Goal: Information Seeking & Learning: Learn about a topic

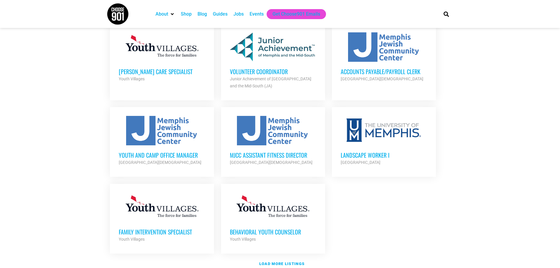
scroll to position [588, 0]
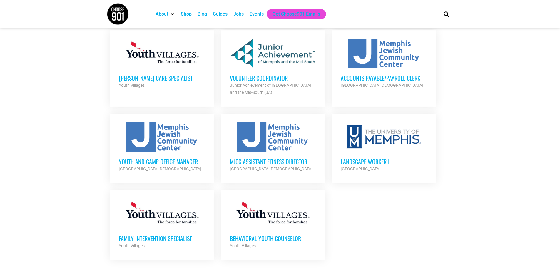
click at [260, 74] on h3 "Volunteer Coordinator" at bounding box center [273, 78] width 86 height 8
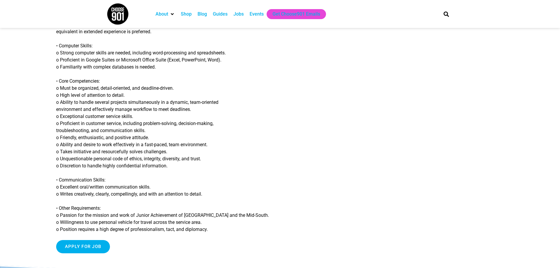
scroll to position [559, 0]
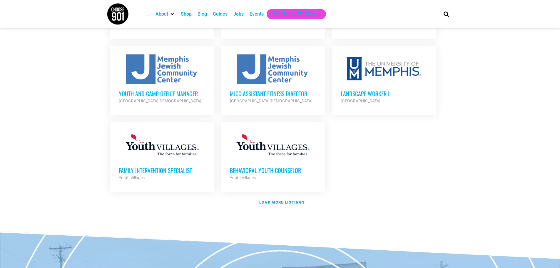
scroll to position [676, 0]
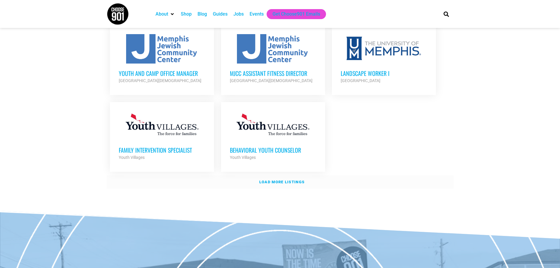
click at [279, 180] on strong "Load more listings" at bounding box center [281, 182] width 45 height 4
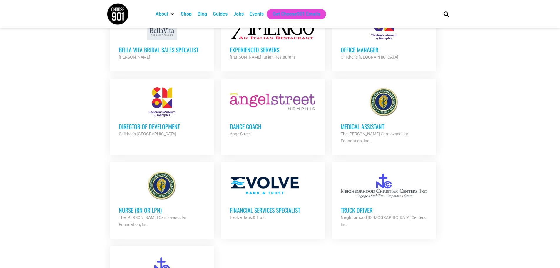
scroll to position [1206, 0]
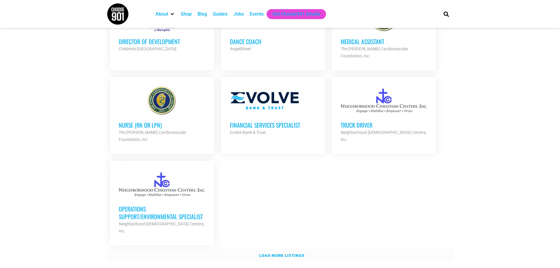
click at [272, 253] on strong "Load more listings" at bounding box center [281, 255] width 45 height 4
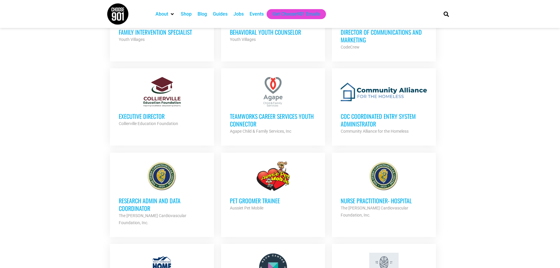
scroll to position [794, 0]
click at [147, 113] on h3 "Executive Director" at bounding box center [162, 117] width 86 height 8
click at [166, 91] on div at bounding box center [162, 91] width 86 height 29
click at [137, 113] on h3 "Executive Director" at bounding box center [162, 117] width 86 height 8
click at [138, 113] on h3 "Executive Director" at bounding box center [162, 117] width 86 height 8
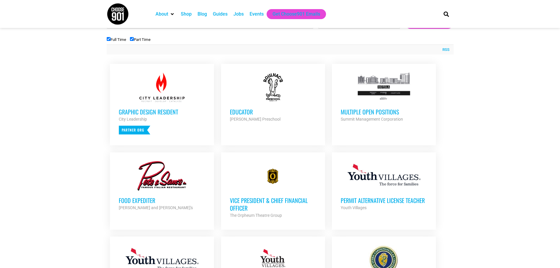
scroll to position [176, 0]
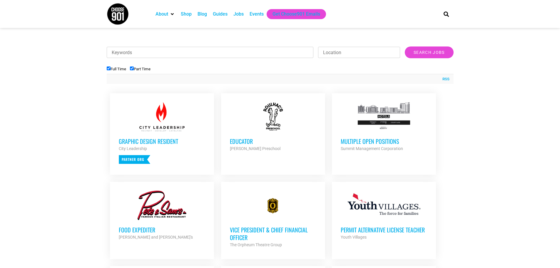
click at [352, 140] on h3 "Multiple Open Positions" at bounding box center [384, 141] width 86 height 8
